Goal: Information Seeking & Learning: Learn about a topic

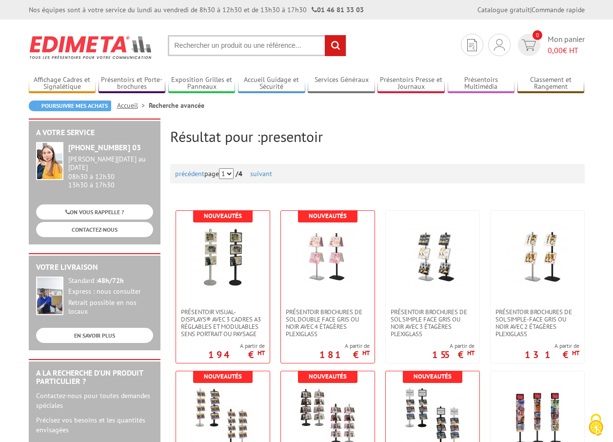
click at [204, 47] on input "text" at bounding box center [257, 45] width 178 height 21
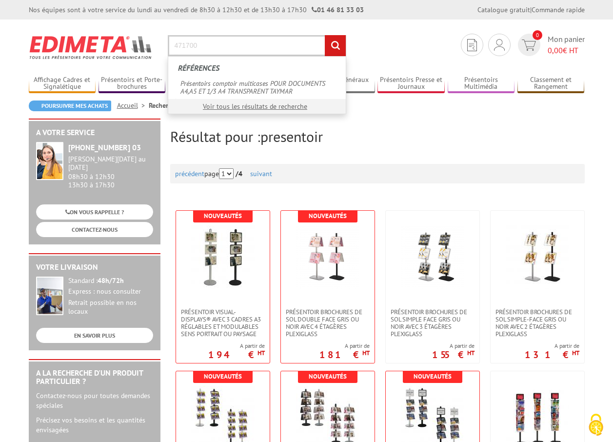
type input "471700"
click at [325, 35] on input "rechercher" at bounding box center [335, 45] width 21 height 21
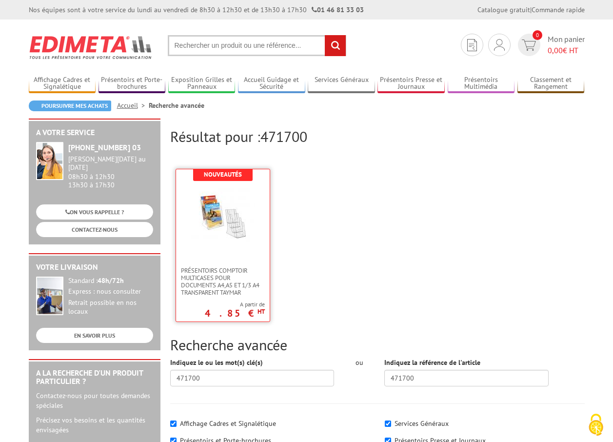
click at [224, 243] on img at bounding box center [222, 215] width 63 height 63
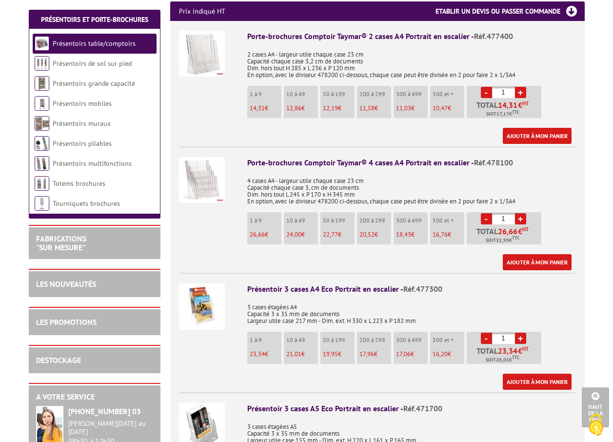
scroll to position [536, 0]
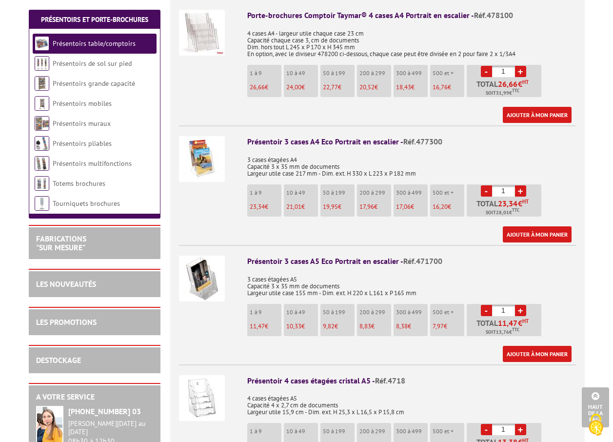
click at [208, 266] on img at bounding box center [202, 278] width 46 height 46
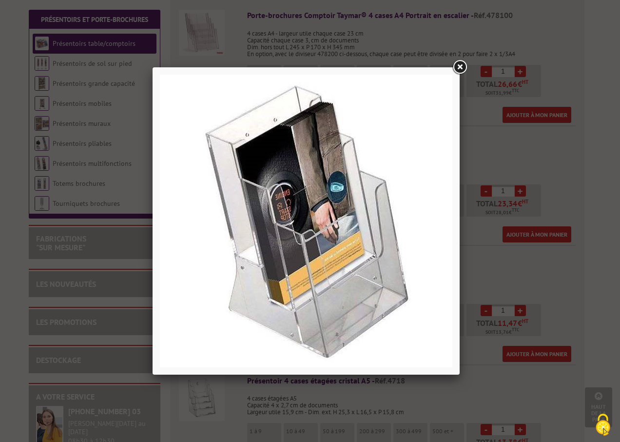
click at [460, 69] on link at bounding box center [460, 67] width 18 height 18
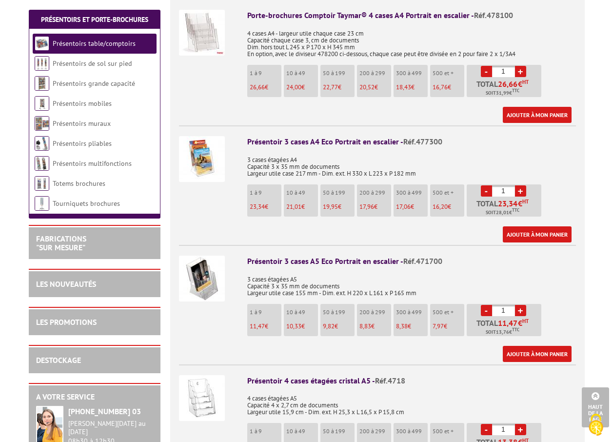
click at [203, 393] on img at bounding box center [202, 398] width 46 height 46
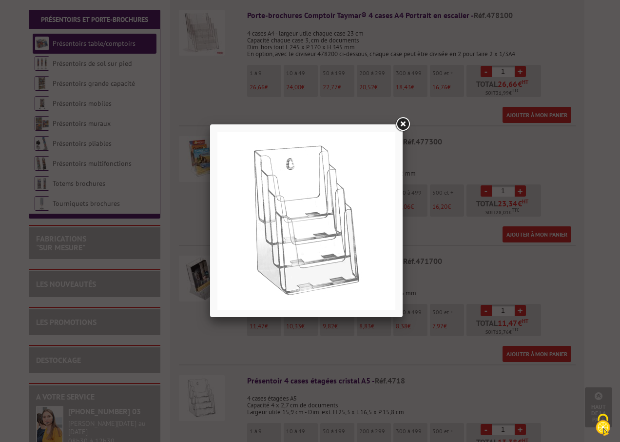
click at [401, 121] on link at bounding box center [403, 125] width 18 height 18
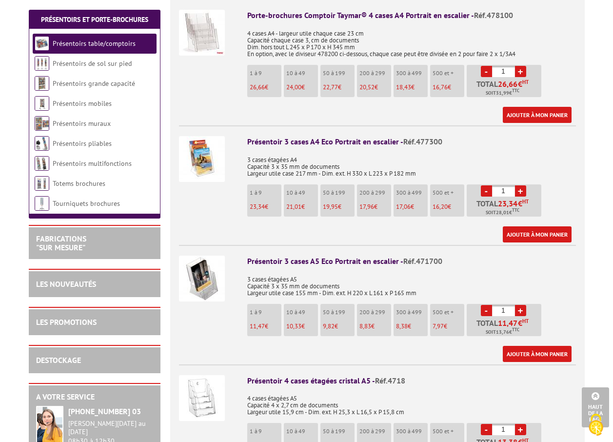
click at [200, 142] on img at bounding box center [202, 159] width 46 height 46
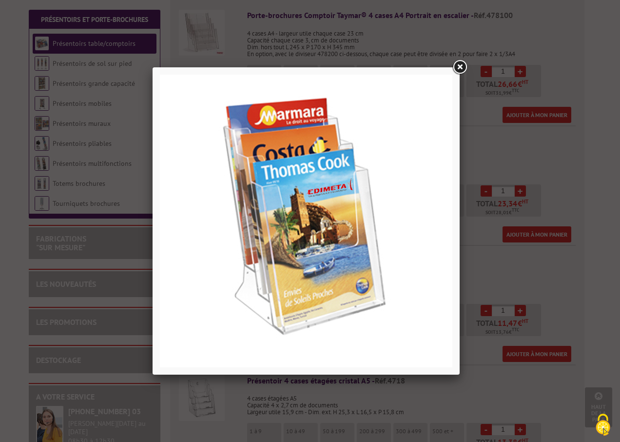
click at [460, 65] on link at bounding box center [460, 67] width 18 height 18
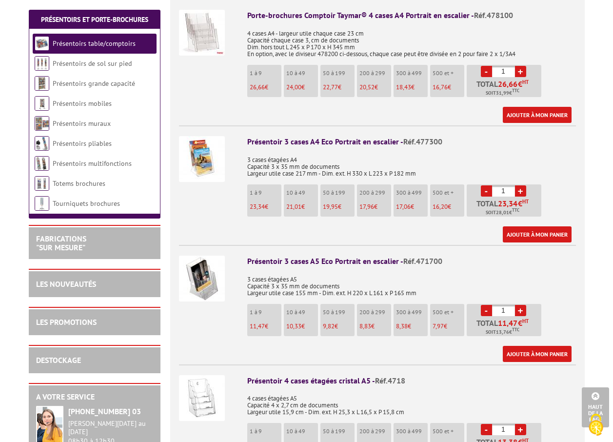
click at [204, 278] on img at bounding box center [202, 278] width 46 height 46
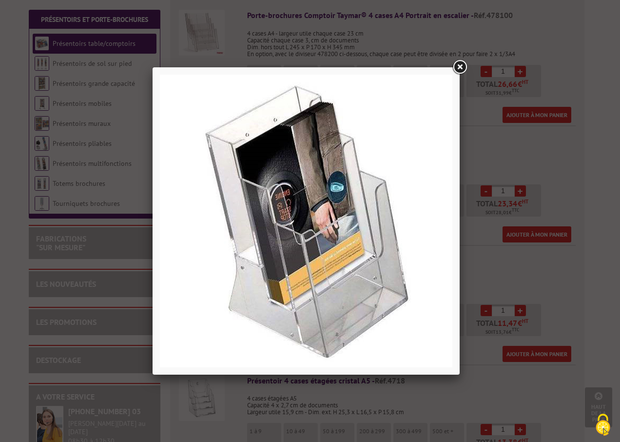
click at [462, 66] on link at bounding box center [460, 67] width 18 height 18
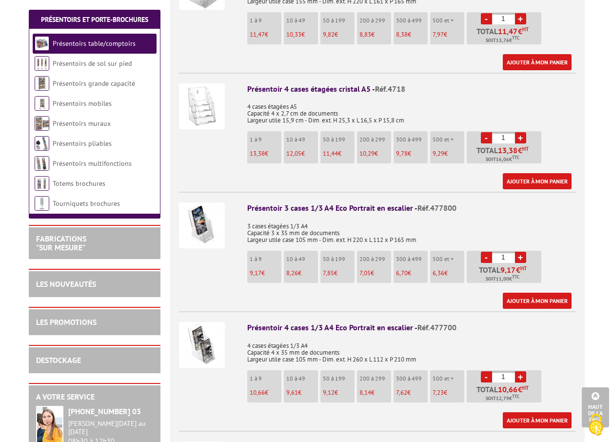
scroll to position [829, 0]
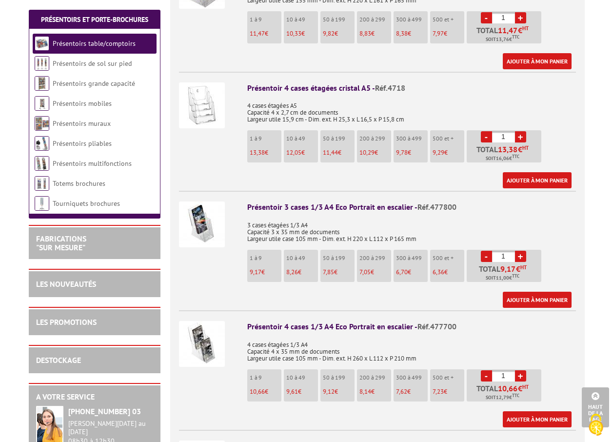
click at [204, 217] on img at bounding box center [202, 224] width 46 height 46
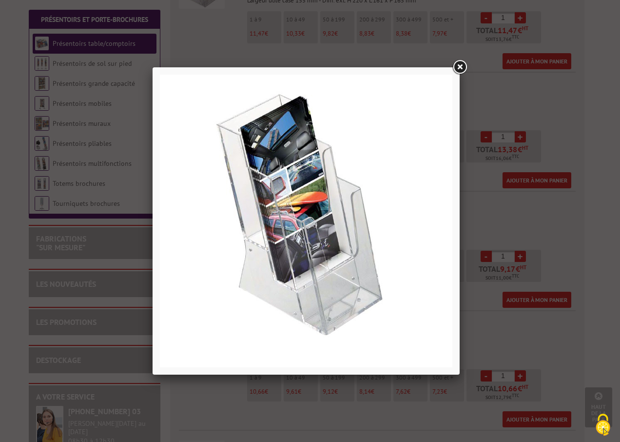
click at [463, 65] on link at bounding box center [460, 67] width 18 height 18
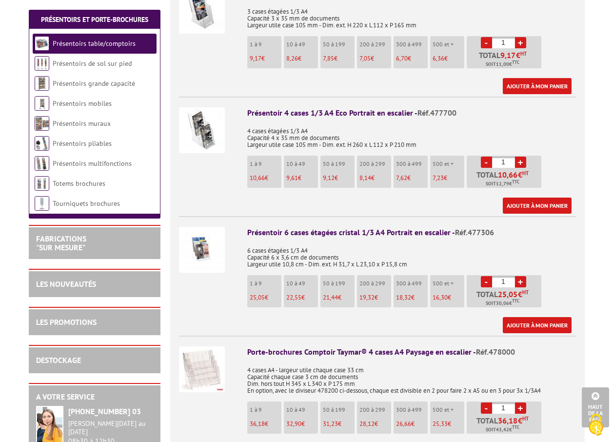
scroll to position [1072, 0]
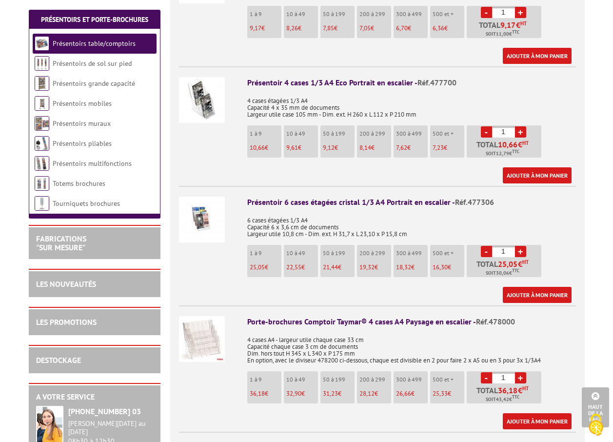
click at [201, 214] on img at bounding box center [202, 219] width 46 height 46
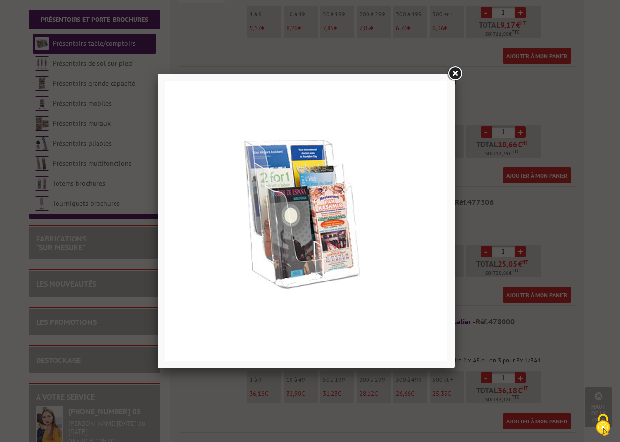
click at [457, 76] on link at bounding box center [455, 74] width 18 height 18
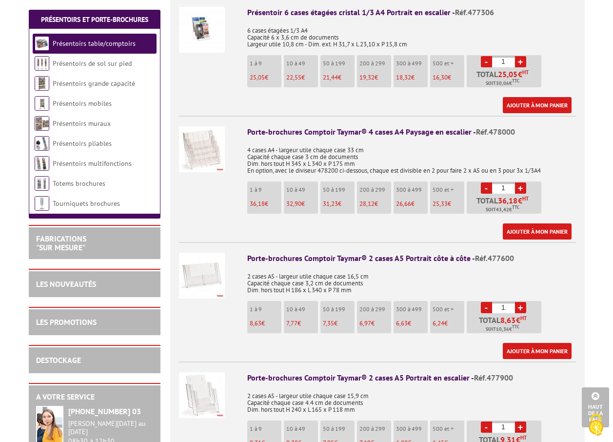
scroll to position [1267, 0]
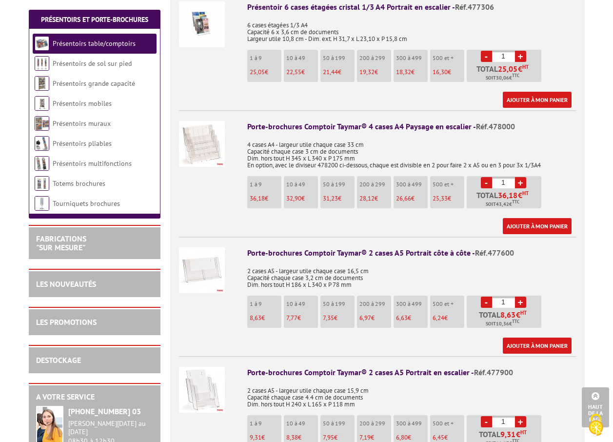
click at [208, 256] on img at bounding box center [202, 270] width 46 height 46
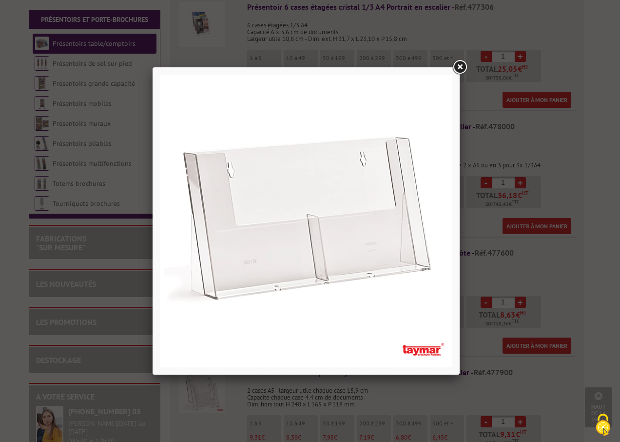
click at [460, 68] on link at bounding box center [460, 67] width 18 height 18
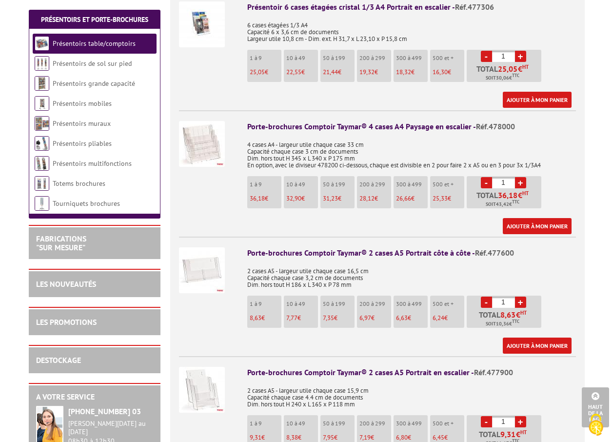
scroll to position [1462, 0]
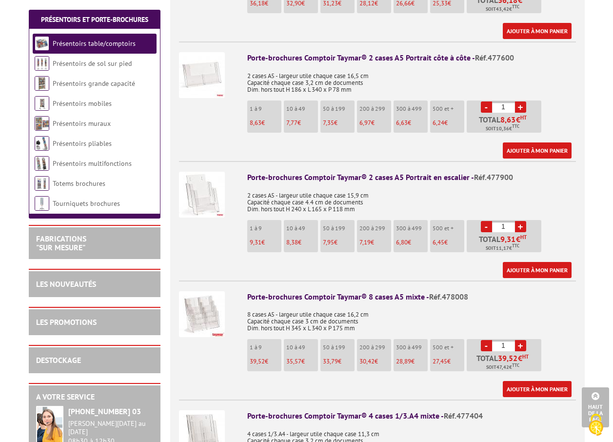
click at [203, 187] on img at bounding box center [202, 195] width 46 height 46
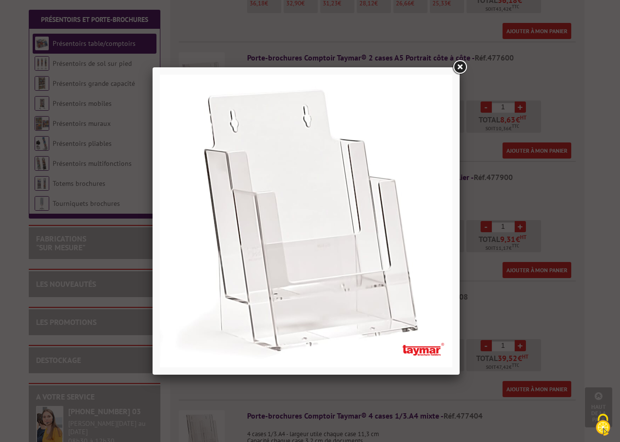
click at [457, 64] on link at bounding box center [460, 67] width 18 height 18
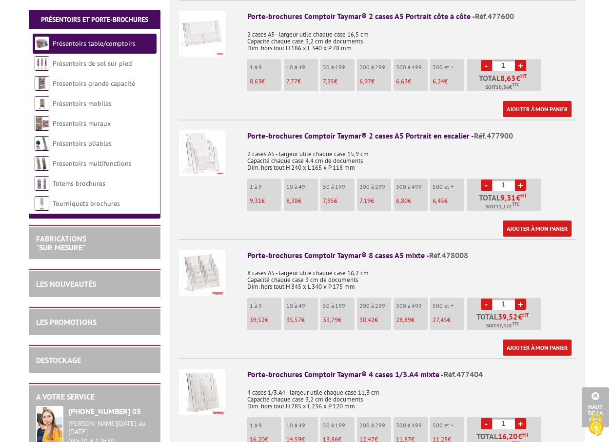
scroll to position [1560, 0]
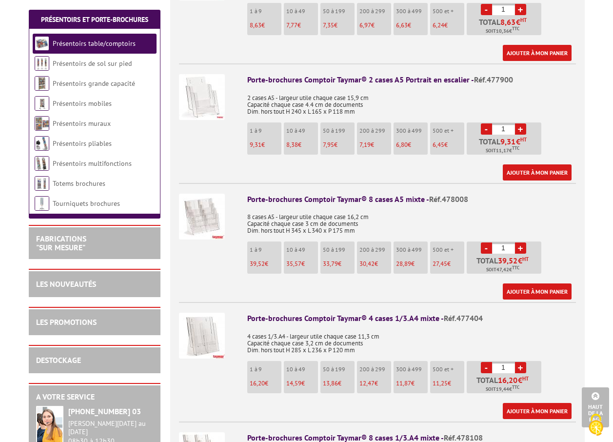
click at [215, 198] on img at bounding box center [202, 217] width 46 height 46
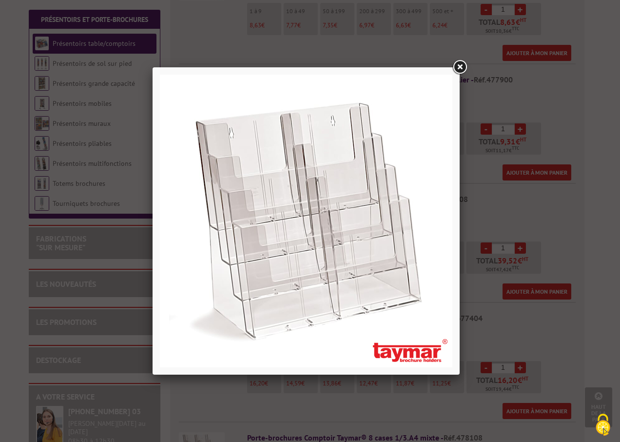
click at [461, 67] on link at bounding box center [460, 67] width 18 height 18
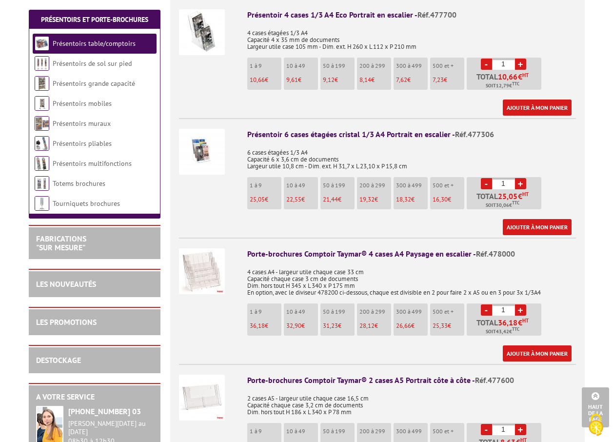
scroll to position [1072, 0]
